Goal: Entertainment & Leisure: Consume media (video, audio)

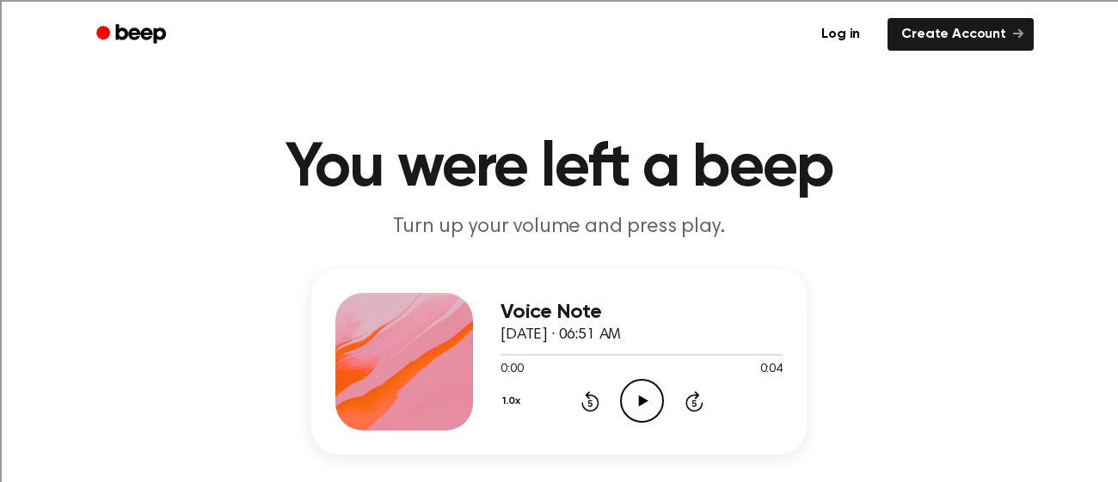
click at [645, 405] on icon "Play Audio" at bounding box center [642, 401] width 44 height 44
click at [645, 403] on icon "Play Audio" at bounding box center [642, 401] width 44 height 44
click at [640, 400] on icon at bounding box center [642, 400] width 9 height 11
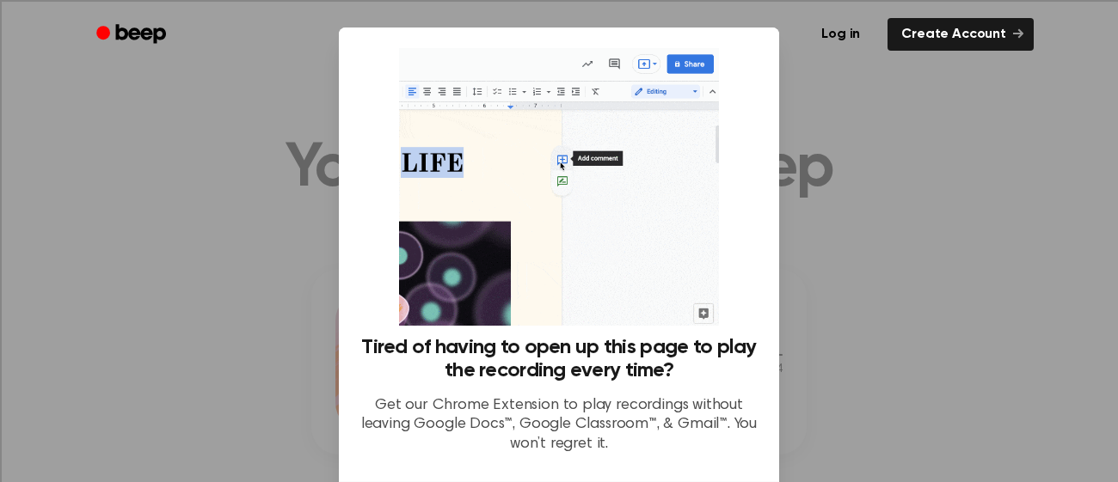
click at [853, 78] on div at bounding box center [559, 241] width 1118 height 482
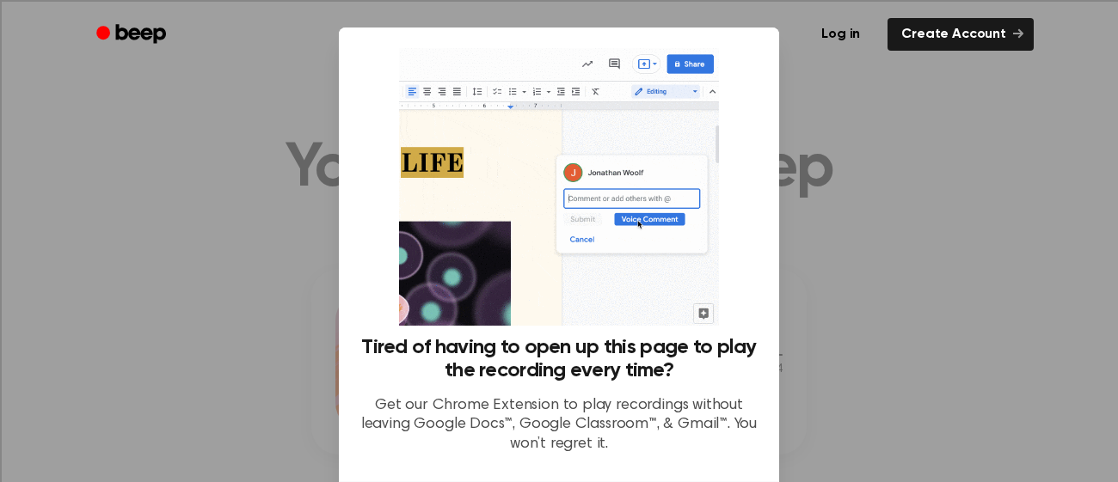
click at [868, 89] on div at bounding box center [559, 241] width 1118 height 482
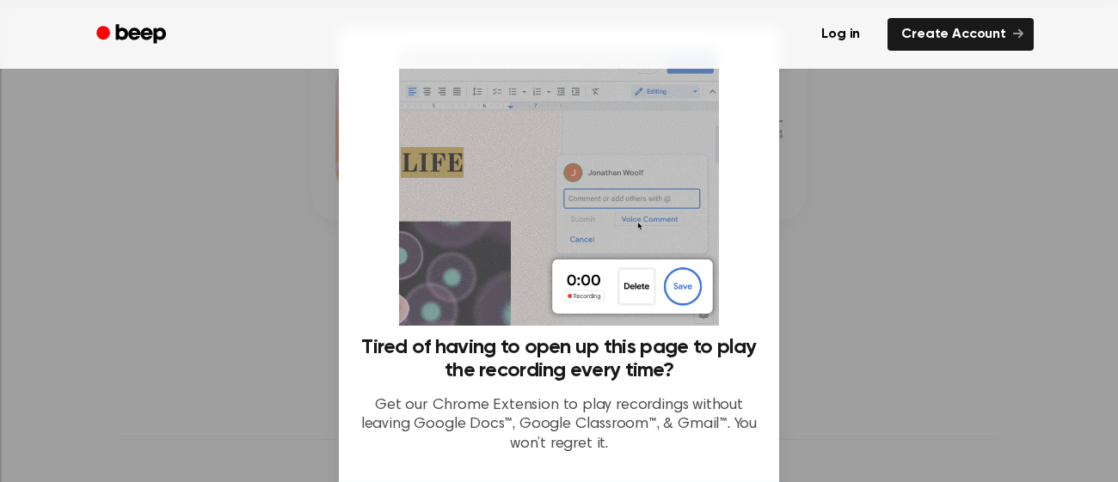
scroll to position [224, 0]
click at [798, 225] on div at bounding box center [559, 241] width 1118 height 482
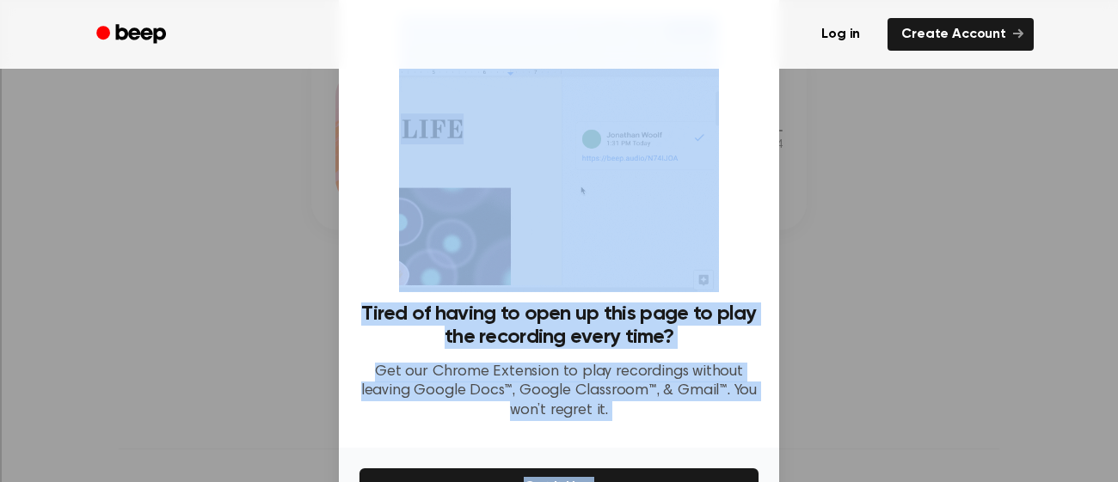
drag, startPoint x: 788, startPoint y: 219, endPoint x: 592, endPoint y: 514, distance: 354.1
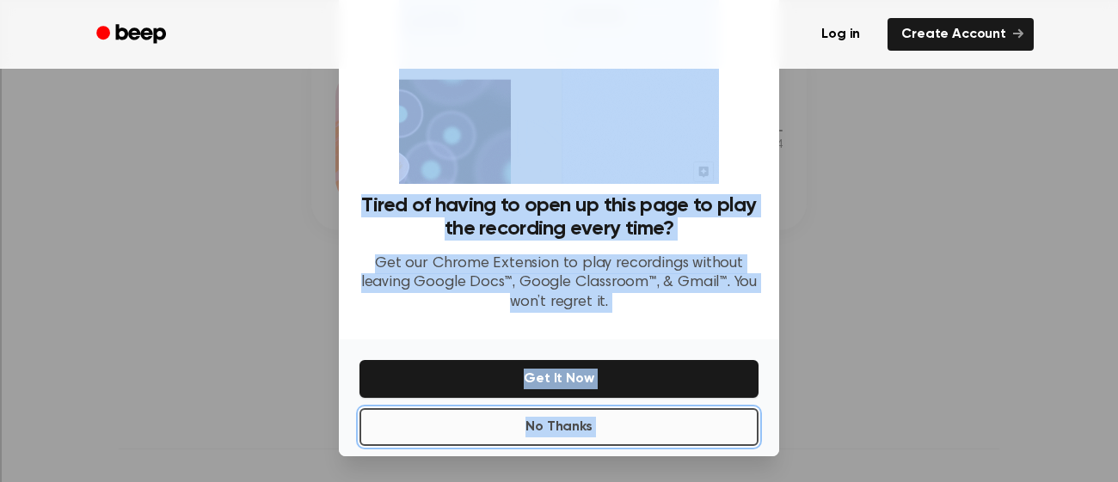
click at [613, 414] on button "No Thanks" at bounding box center [558, 427] width 399 height 38
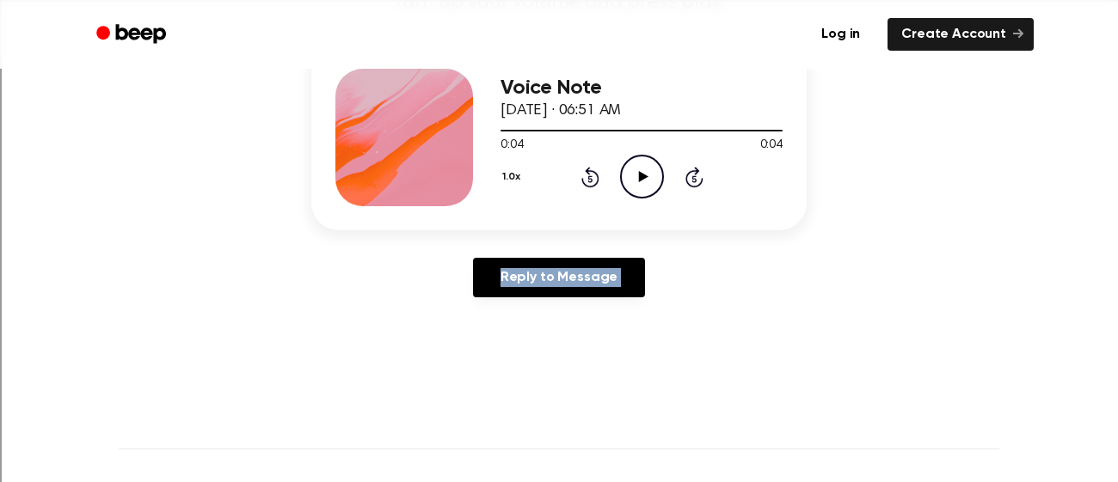
click at [699, 348] on main "You were left a beep Turn up your volume and press play. Voice Note September 1…" at bounding box center [559, 306] width 1118 height 1060
click at [629, 171] on icon "Play Audio" at bounding box center [642, 177] width 44 height 44
click at [643, 162] on icon "Play Audio" at bounding box center [642, 177] width 44 height 44
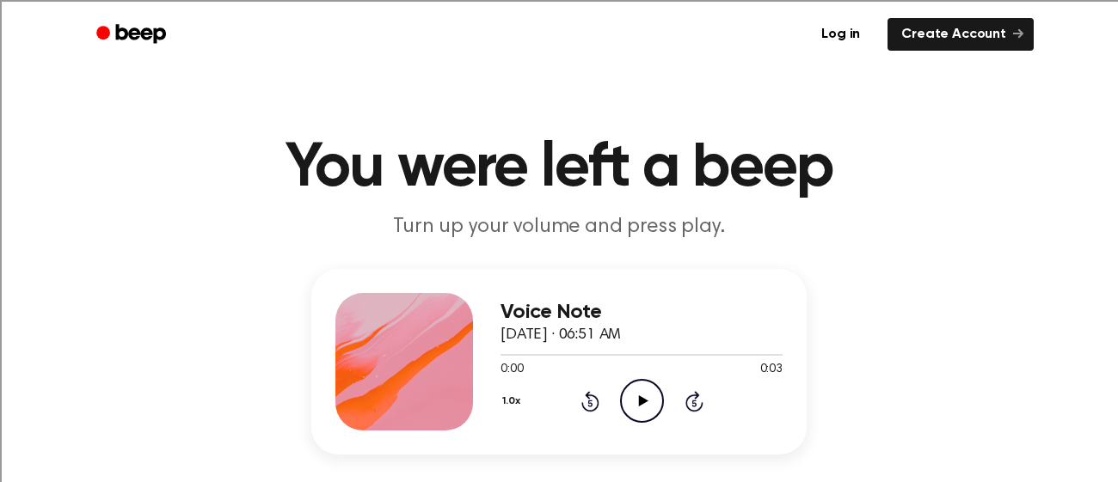
click at [633, 402] on icon "Play Audio" at bounding box center [642, 401] width 44 height 44
click at [635, 400] on icon "Play Audio" at bounding box center [642, 401] width 44 height 44
click at [635, 410] on icon "Play Audio" at bounding box center [642, 401] width 44 height 44
click at [641, 392] on icon "Play Audio" at bounding box center [642, 401] width 44 height 44
click at [599, 389] on div "1.0x Rewind 5 seconds Play Audio Skip 5 seconds" at bounding box center [641, 401] width 282 height 44
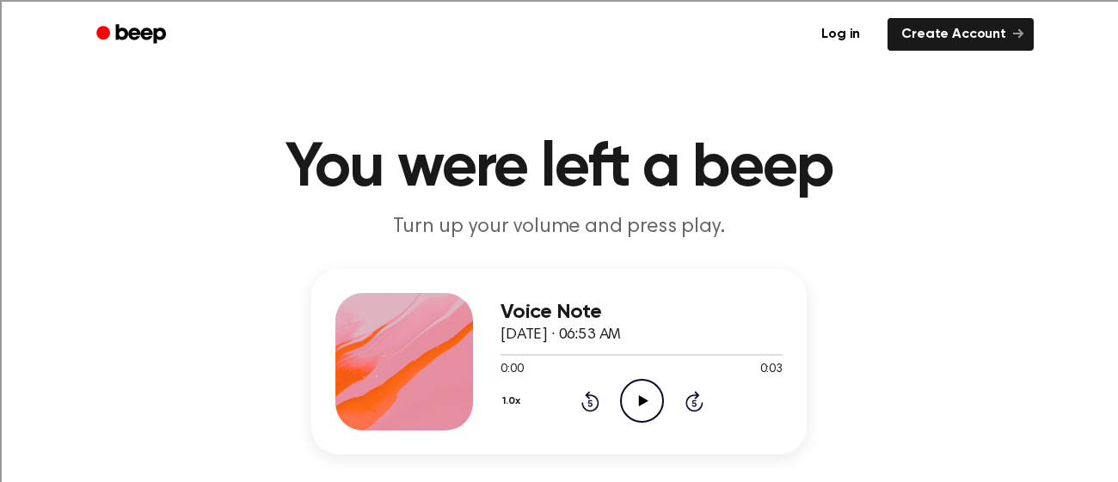
click at [620, 395] on icon "Play Audio" at bounding box center [642, 401] width 44 height 44
click at [582, 401] on icon "Rewind 5 seconds" at bounding box center [589, 401] width 19 height 22
click at [591, 399] on icon "Rewind 5 seconds" at bounding box center [589, 401] width 19 height 22
click at [627, 402] on icon "Play Audio" at bounding box center [642, 401] width 44 height 44
click at [586, 404] on icon "Rewind 5 seconds" at bounding box center [589, 401] width 19 height 22
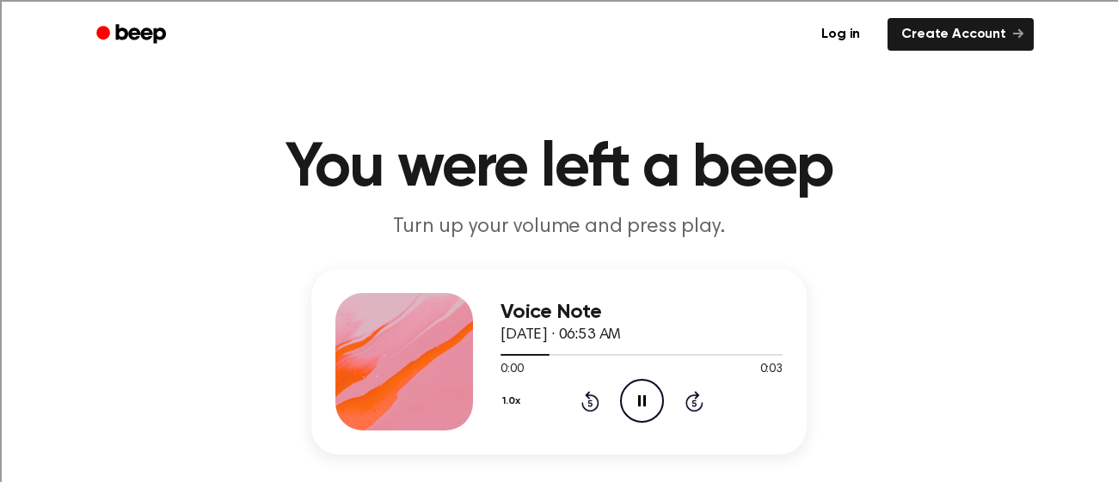
click at [586, 403] on icon "Rewind 5 seconds" at bounding box center [589, 401] width 19 height 22
click at [590, 403] on icon at bounding box center [589, 403] width 4 height 7
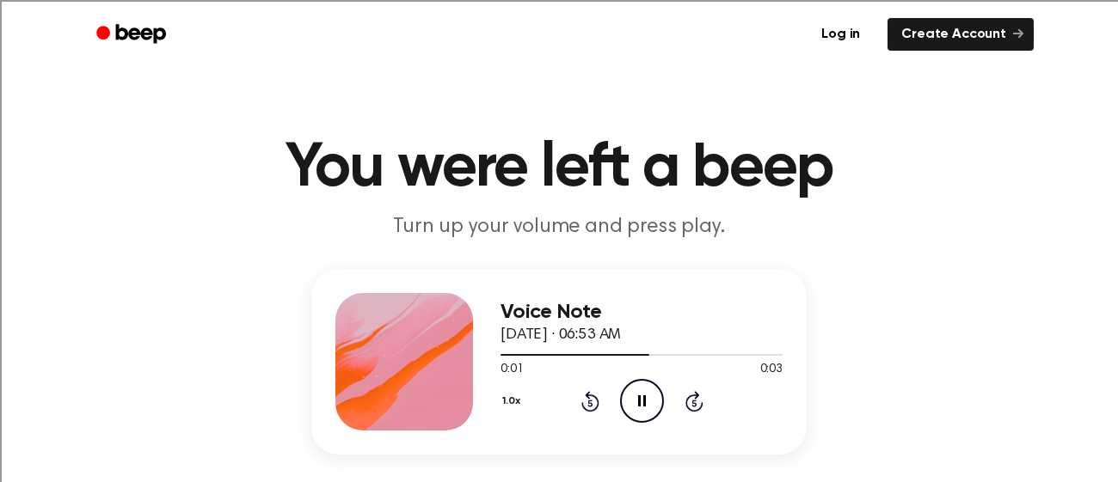
click at [692, 406] on icon at bounding box center [693, 403] width 4 height 7
click at [690, 404] on icon "Skip 5 seconds" at bounding box center [693, 401] width 19 height 22
click at [650, 398] on icon "Play Audio" at bounding box center [642, 401] width 44 height 44
click at [694, 407] on icon "Skip 5 seconds" at bounding box center [693, 401] width 19 height 22
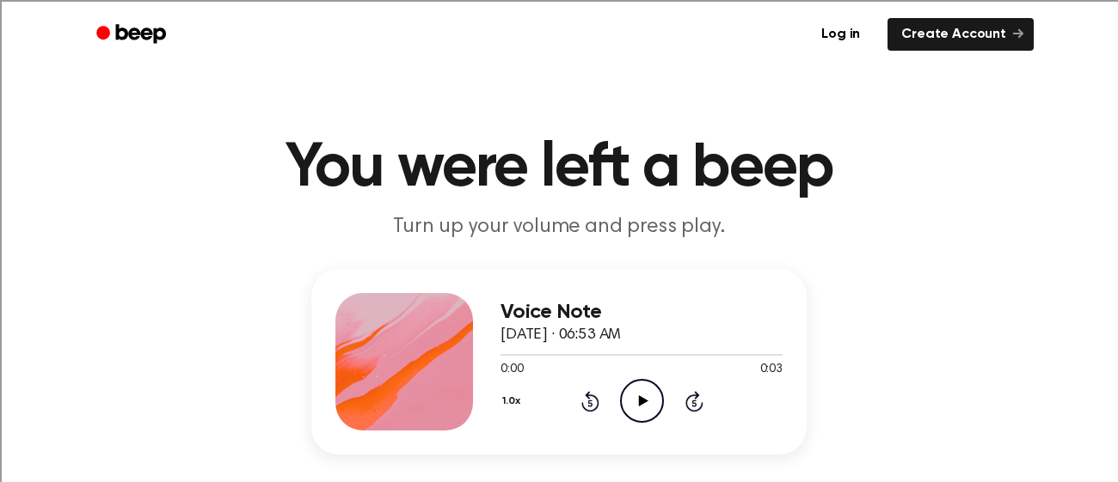
click at [647, 400] on icon "Play Audio" at bounding box center [642, 401] width 44 height 44
